Goal: Find contact information: Find contact information

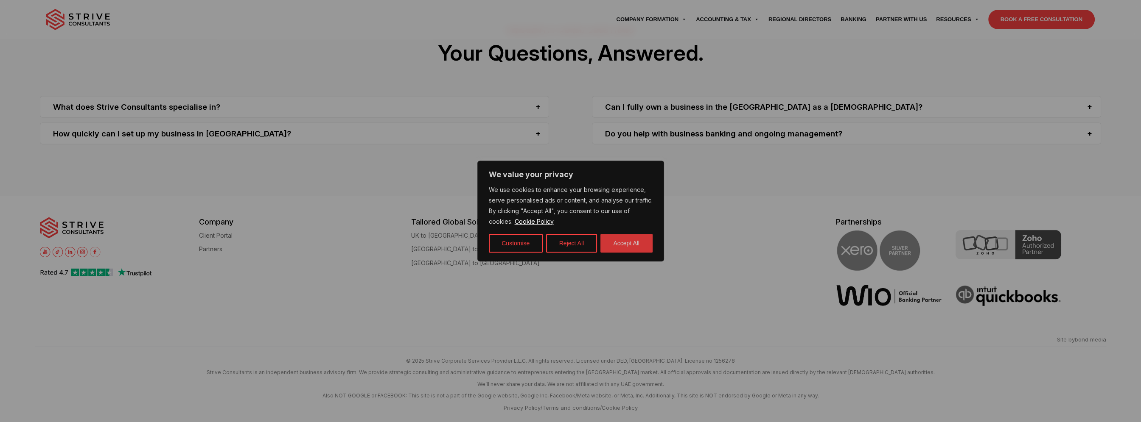
click at [610, 245] on button "Accept All" at bounding box center [626, 243] width 52 height 19
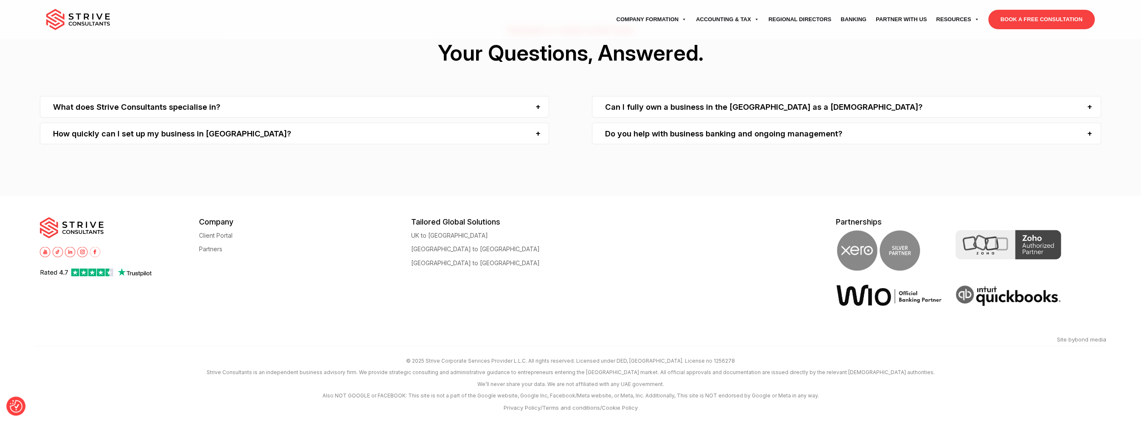
click at [569, 407] on link "Terms and conditions" at bounding box center [571, 408] width 58 height 7
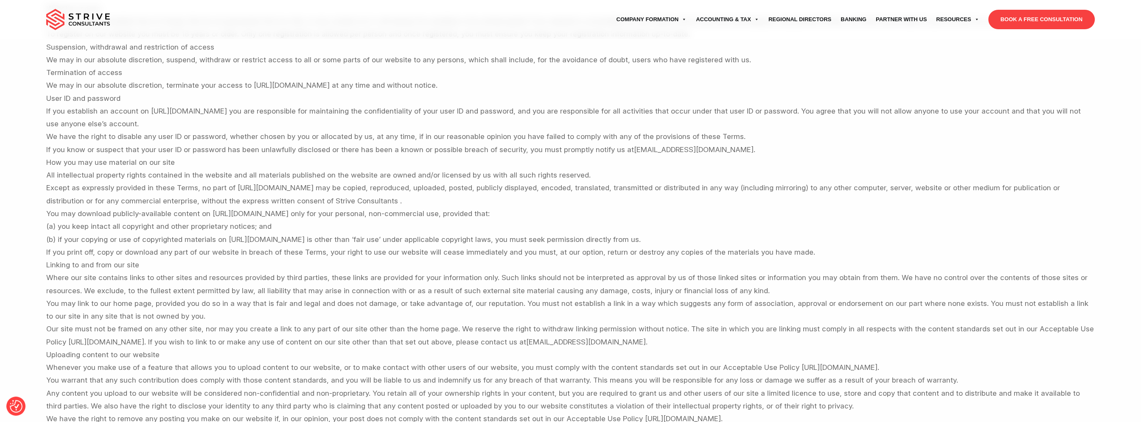
scroll to position [594, 0]
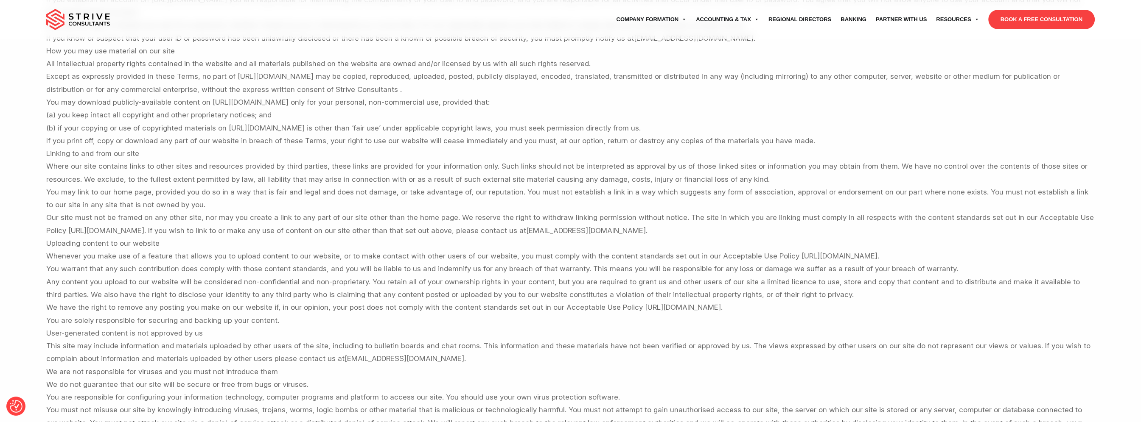
click at [396, 334] on p "Thank you for visiting https://www.strivedubai.com.In these website terms of us…" at bounding box center [570, 256] width 1048 height 1117
click at [803, 21] on link "Regional Directors" at bounding box center [799, 20] width 72 height 24
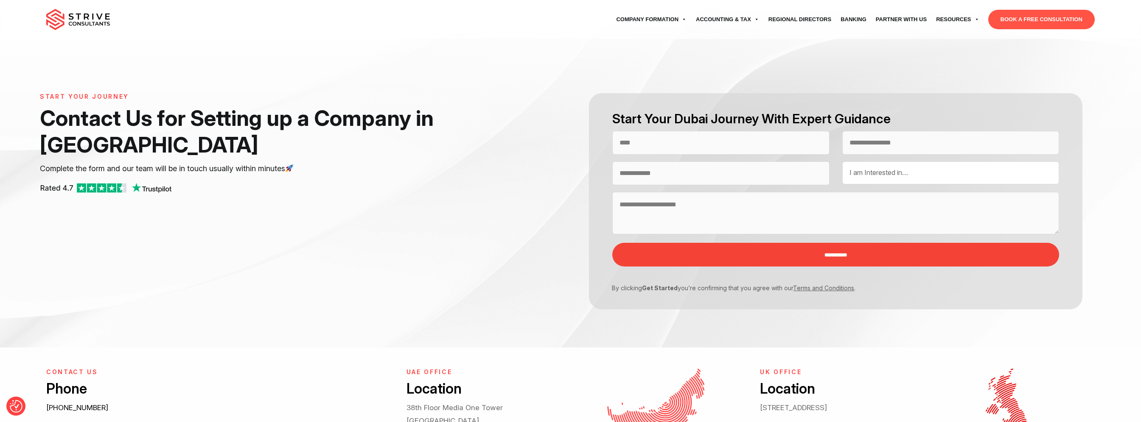
select select "Contact form"
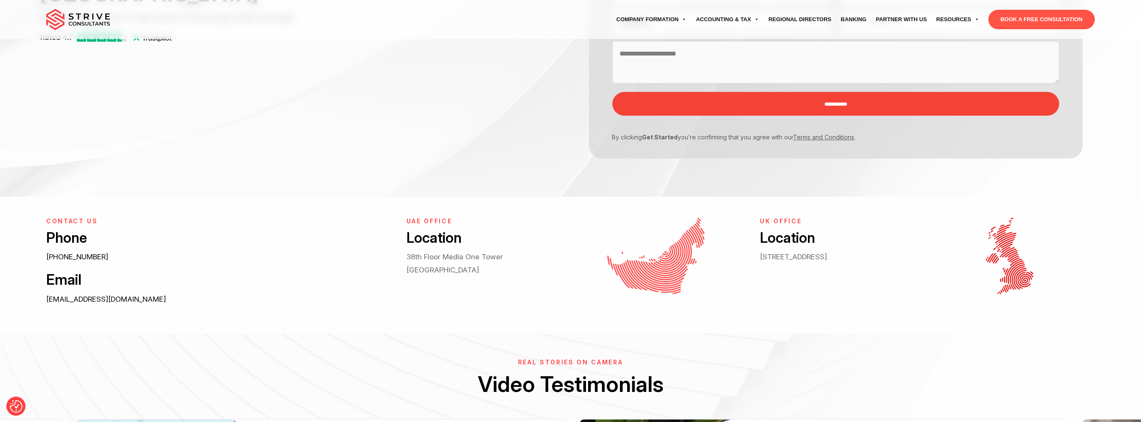
scroll to position [212, 0]
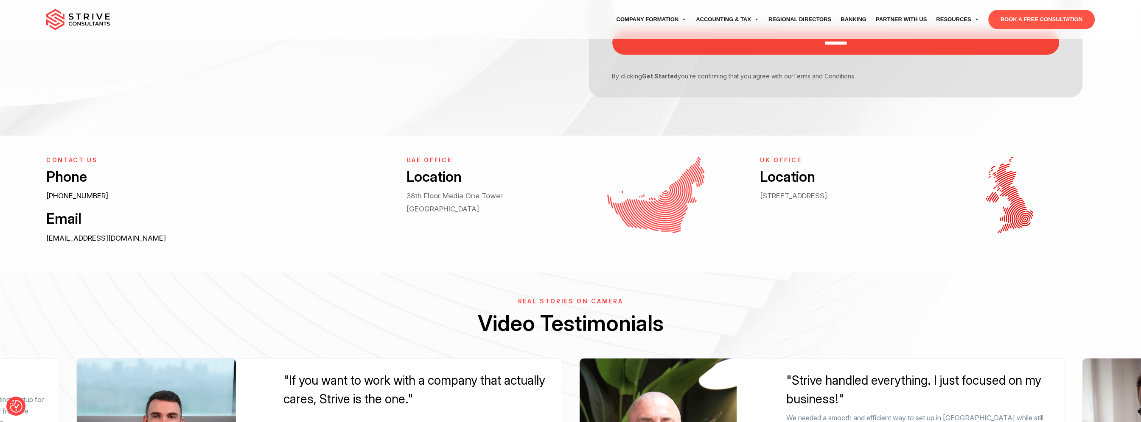
click at [759, 196] on div "UK Office Location 167-169 Great Portland Street, 5th Floor, London, W1W 5PF" at bounding box center [923, 195] width 341 height 76
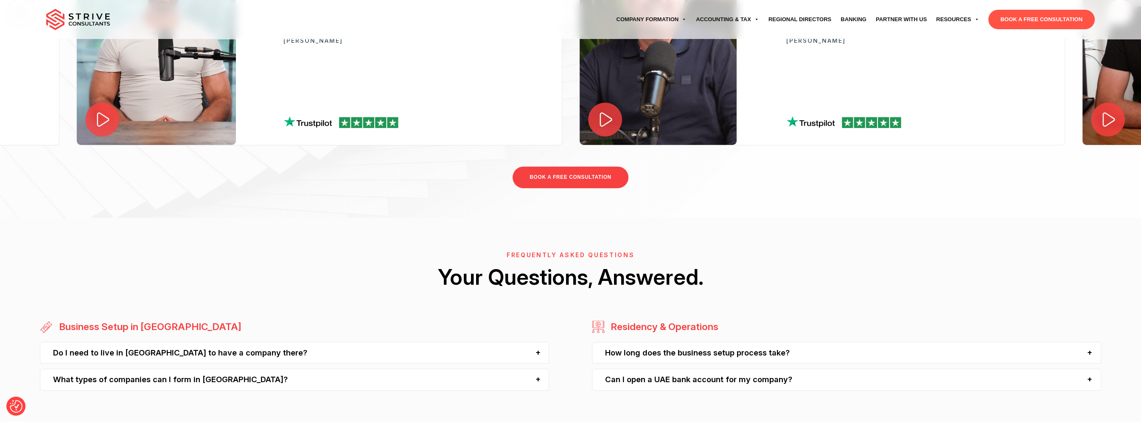
scroll to position [883, 0]
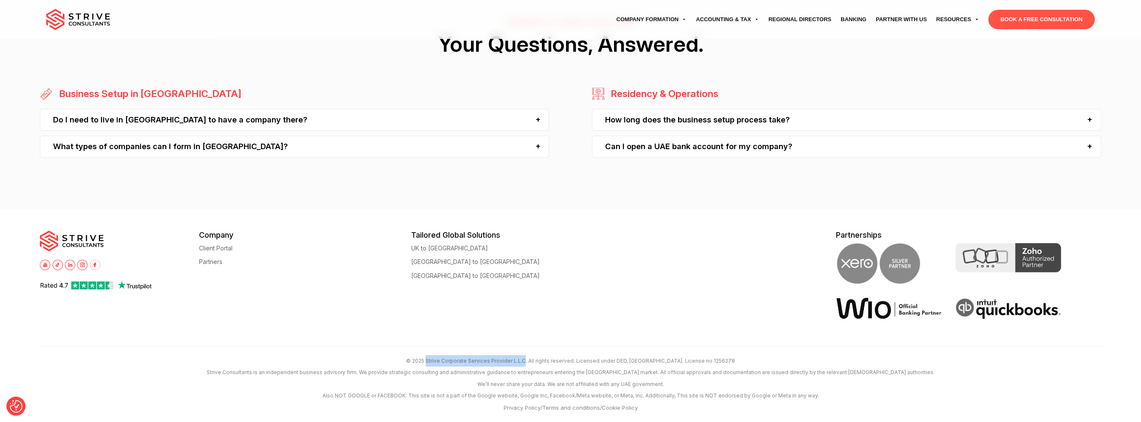
drag, startPoint x: 451, startPoint y: 361, endPoint x: 547, endPoint y: 361, distance: 96.3
click at [547, 361] on p "© 2025 Strive Corporate Services Provider L.L.C. All rights reserved. Licensed …" at bounding box center [570, 360] width 1071 height 11
copy p "Strive Corporate Services Provider L.L.C"
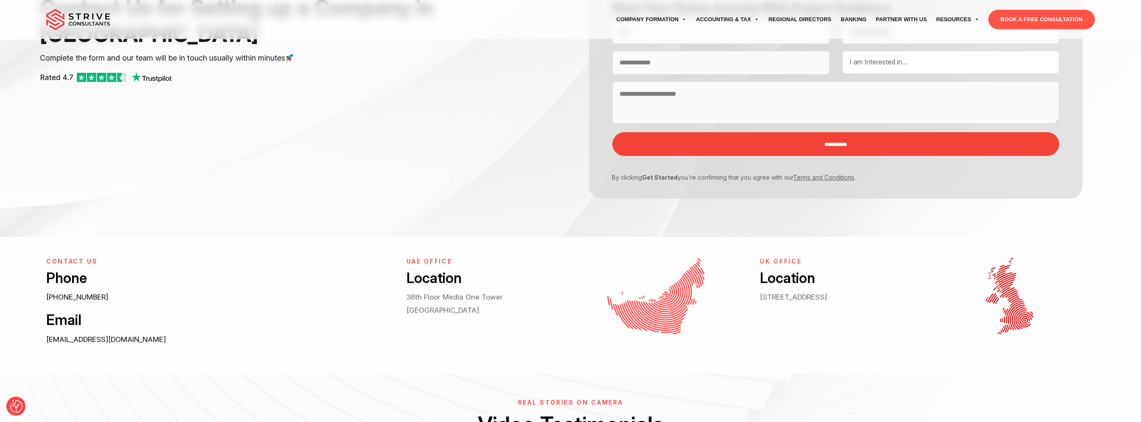
scroll to position [77, 0]
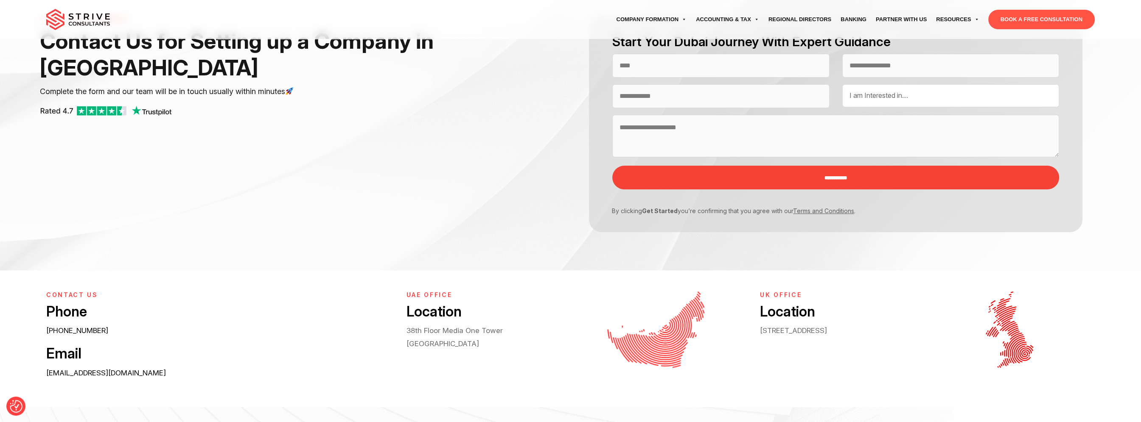
drag, startPoint x: 820, startPoint y: 343, endPoint x: 761, endPoint y: 331, distance: 61.0
click at [761, 331] on p "167-169 Great Portland Street, 5th Floor, London, W1W 5PF" at bounding box center [839, 330] width 158 height 13
copy p "167-169 Great Portland Street, 5th Floor, London, W1W 5PF"
